Goal: Navigation & Orientation: Go to known website

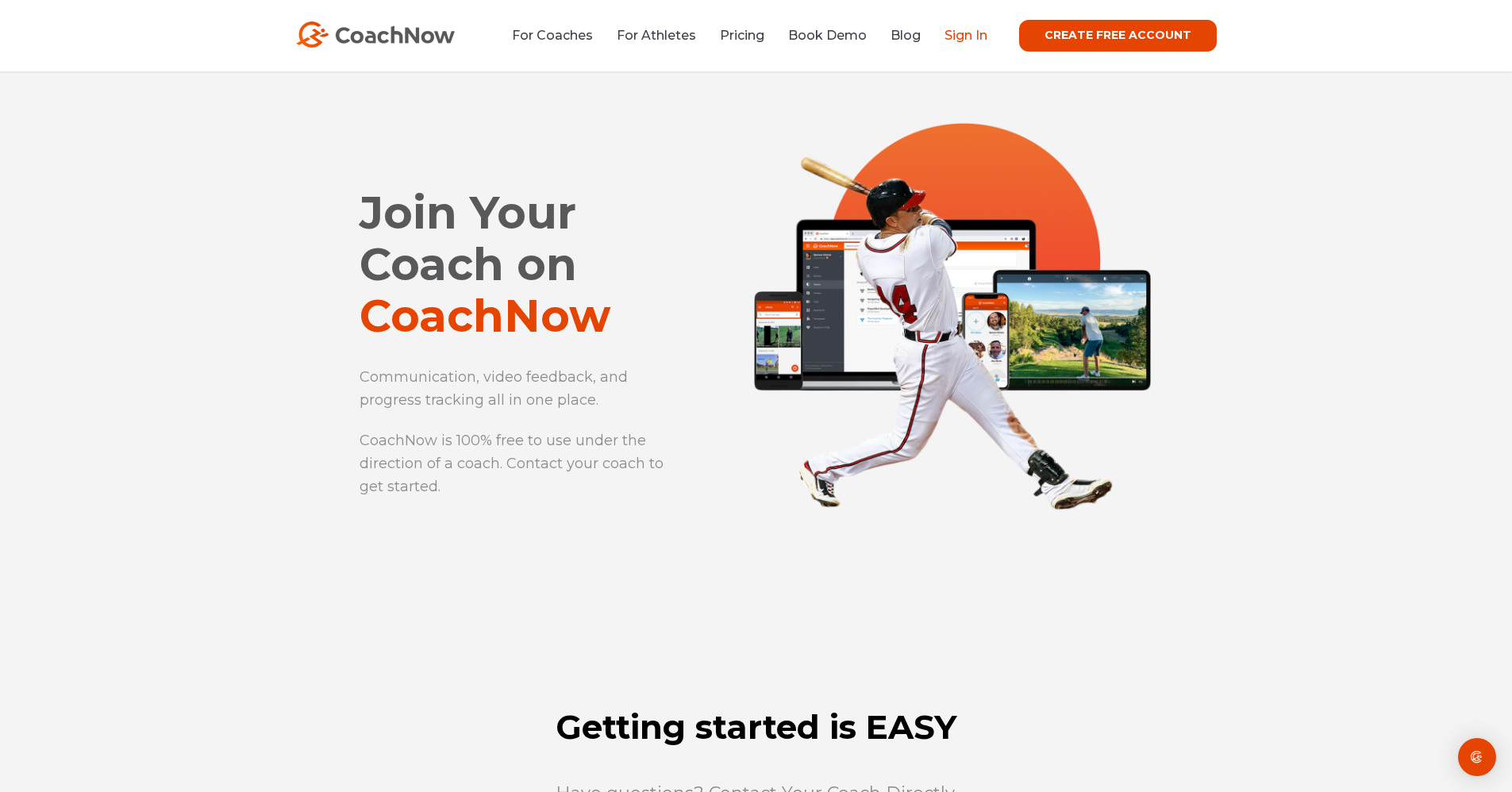
click at [974, 33] on link "Sign In" at bounding box center [965, 35] width 43 height 15
click at [974, 32] on link "Sign In" at bounding box center [965, 35] width 43 height 15
